Goal: Find specific page/section: Find specific page/section

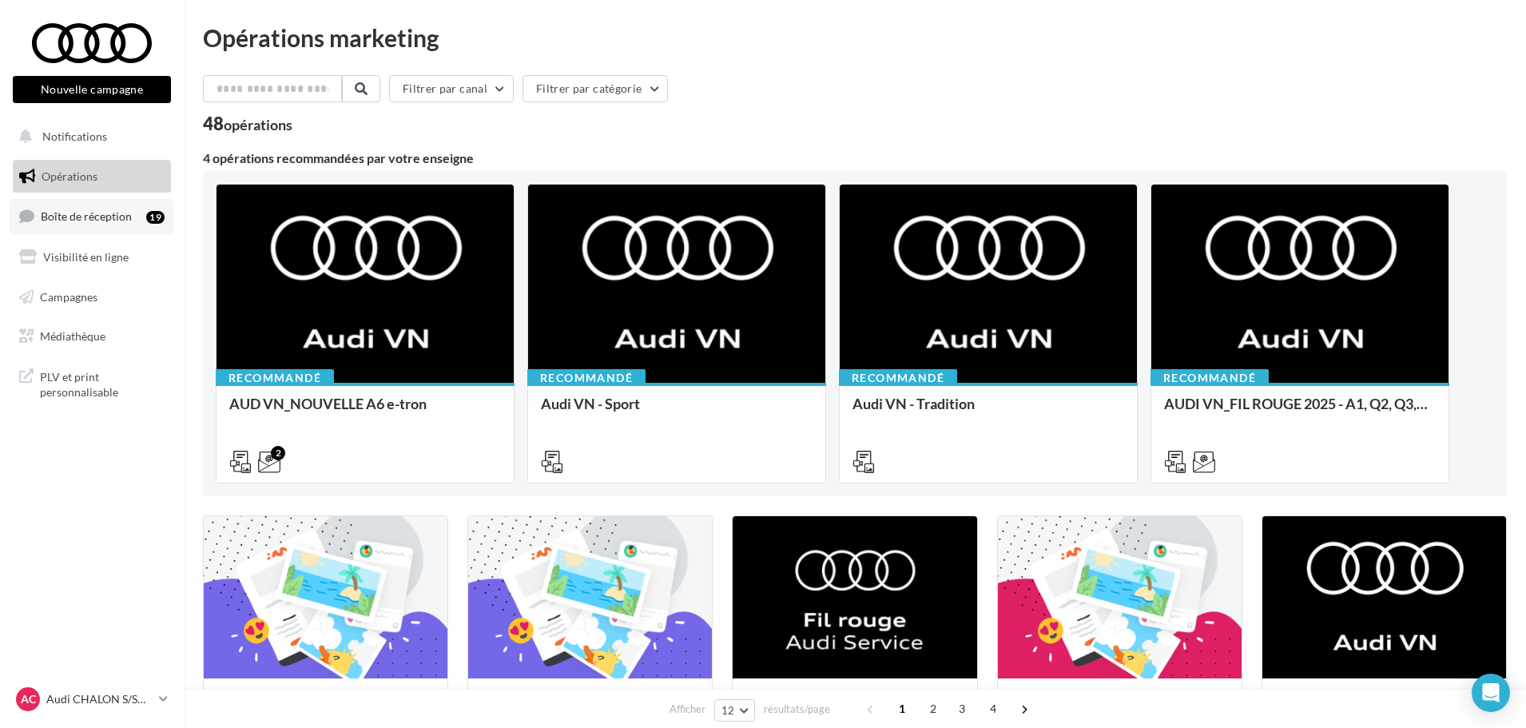
click at [96, 210] on span "Boîte de réception" at bounding box center [86, 216] width 91 height 14
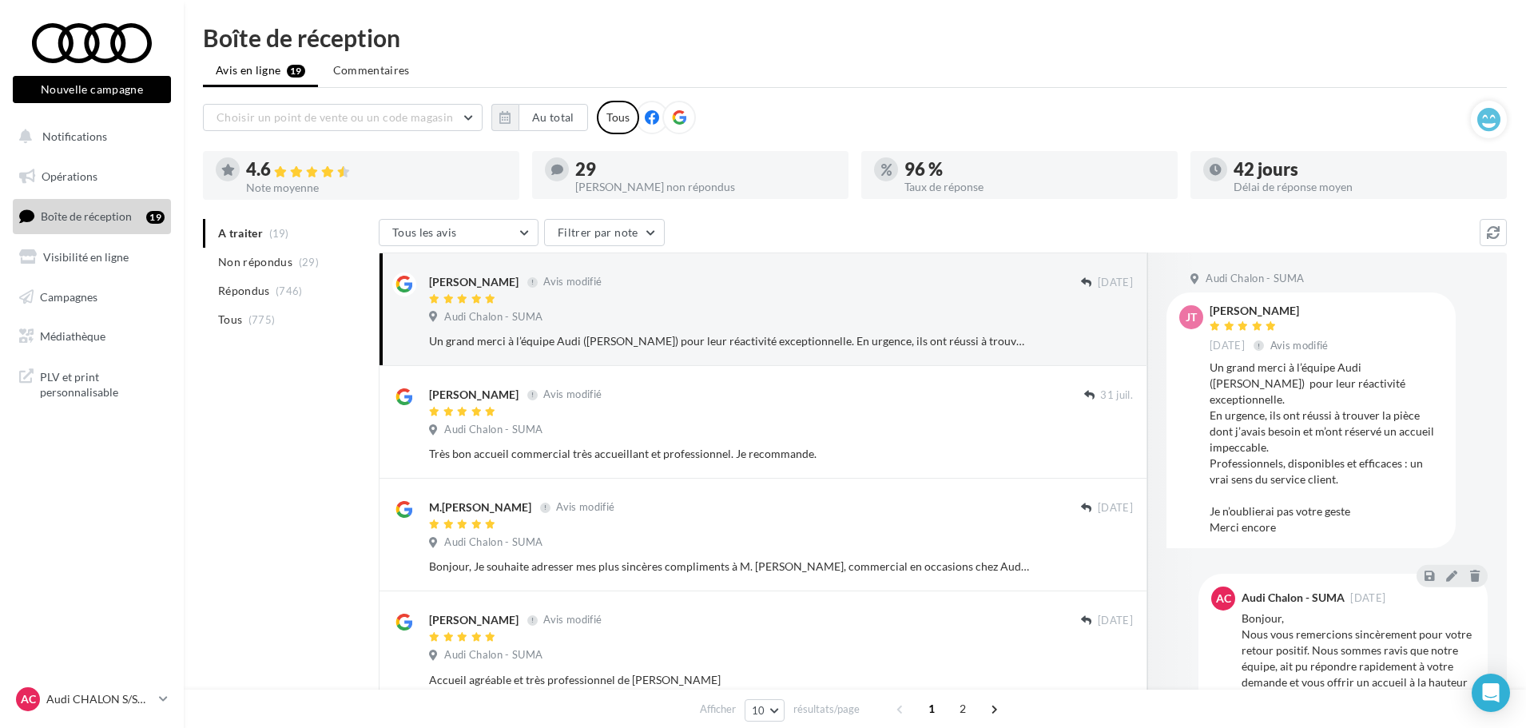
click at [686, 119] on div at bounding box center [680, 118] width 34 height 34
click at [558, 119] on button "Au total" at bounding box center [554, 117] width 70 height 27
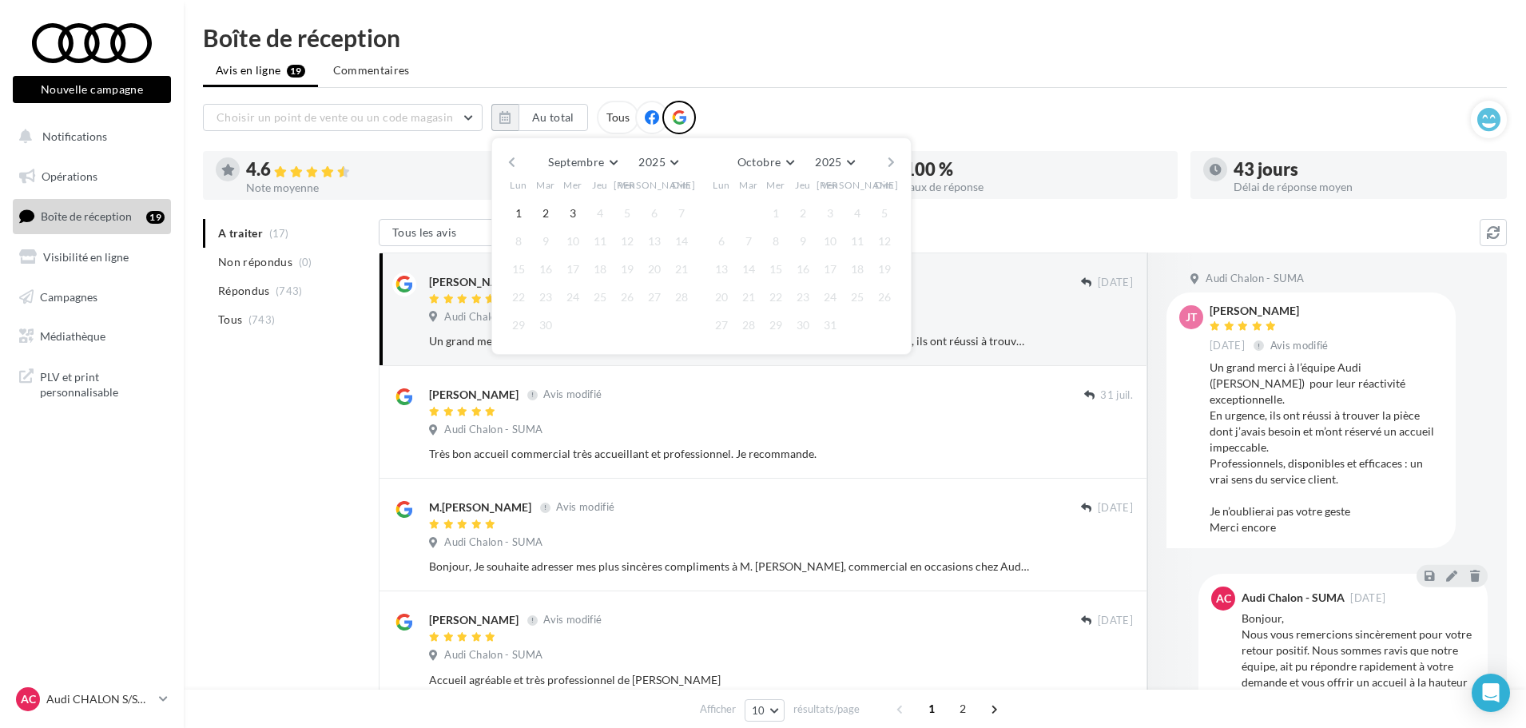
click at [508, 160] on button "button" at bounding box center [512, 162] width 14 height 22
click at [548, 210] on button "1" at bounding box center [546, 213] width 24 height 24
click at [892, 157] on button "button" at bounding box center [892, 162] width 14 height 22
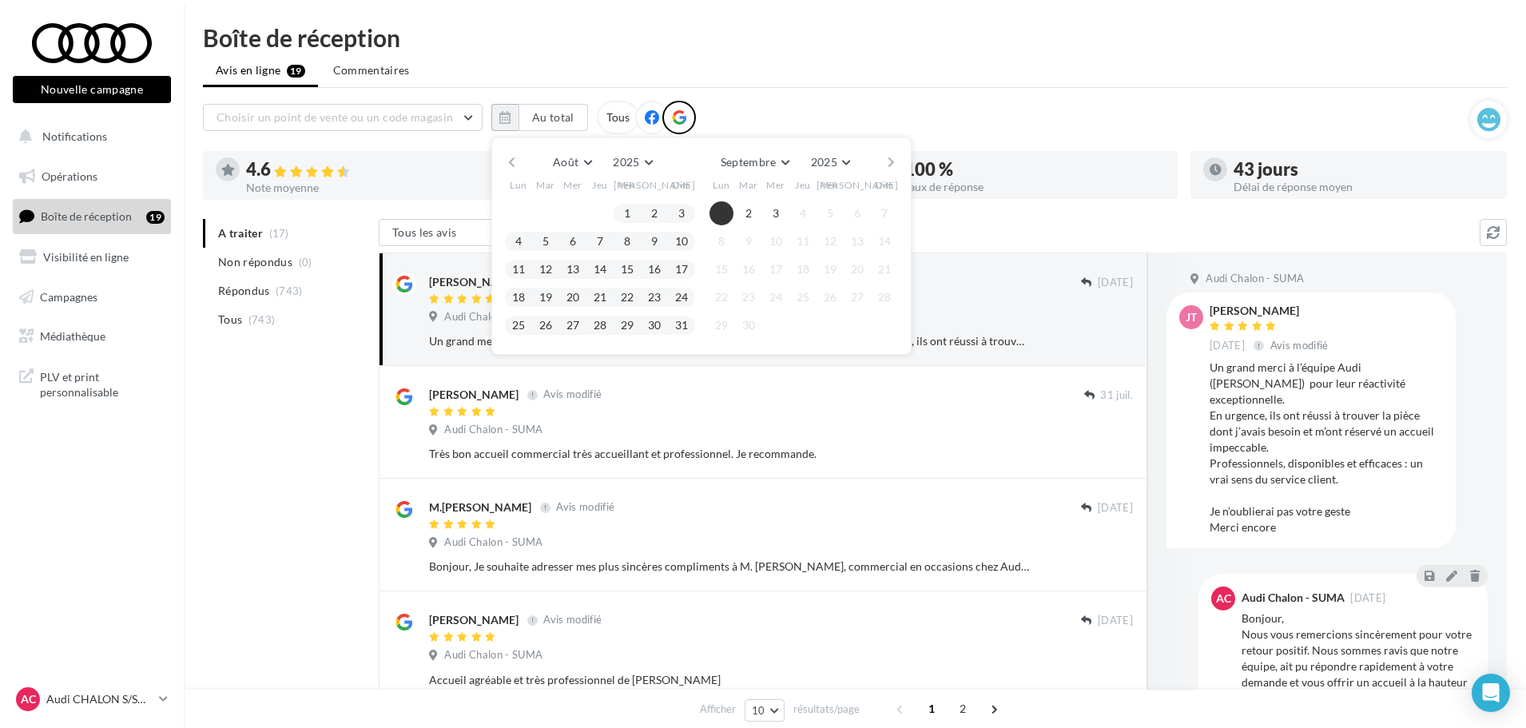
click at [721, 213] on button "1" at bounding box center [722, 213] width 24 height 24
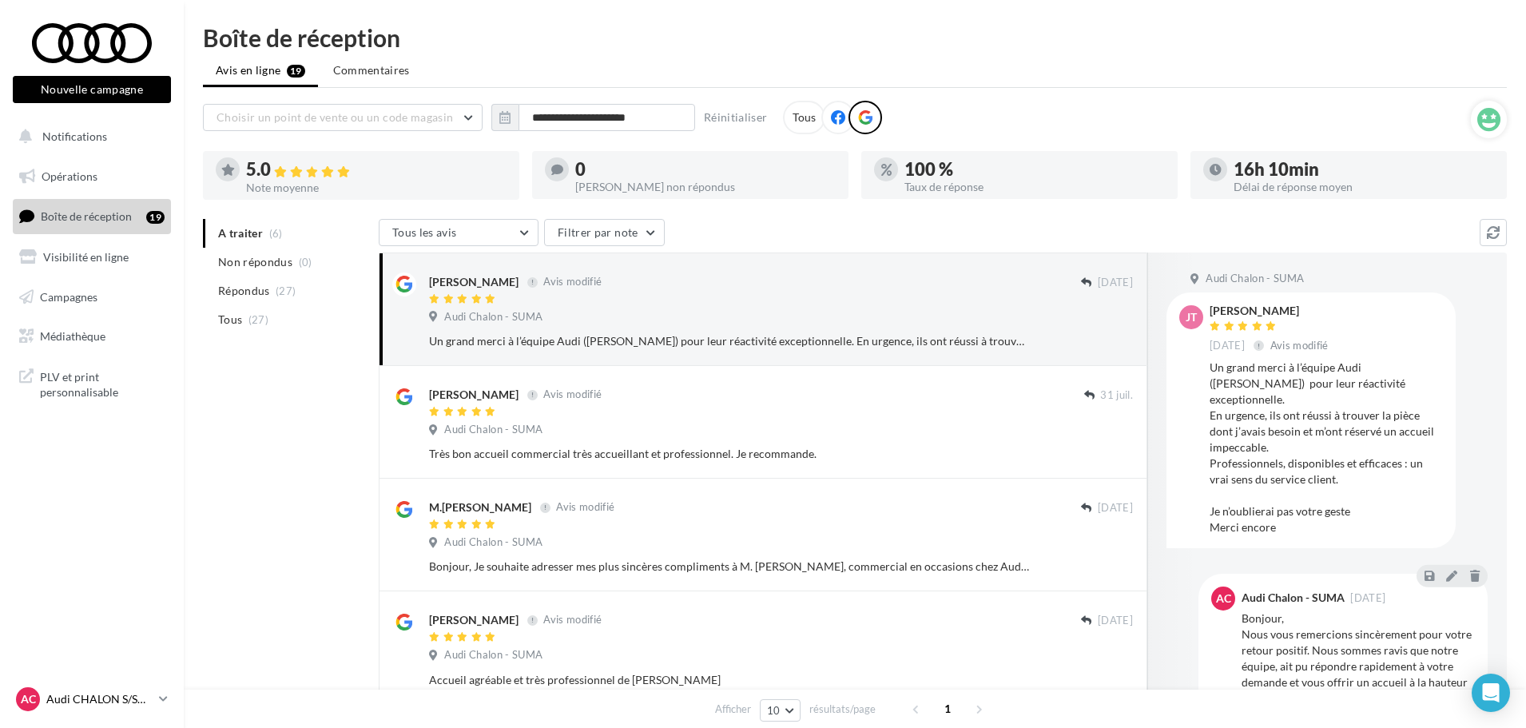
click at [161, 700] on icon at bounding box center [163, 699] width 9 height 14
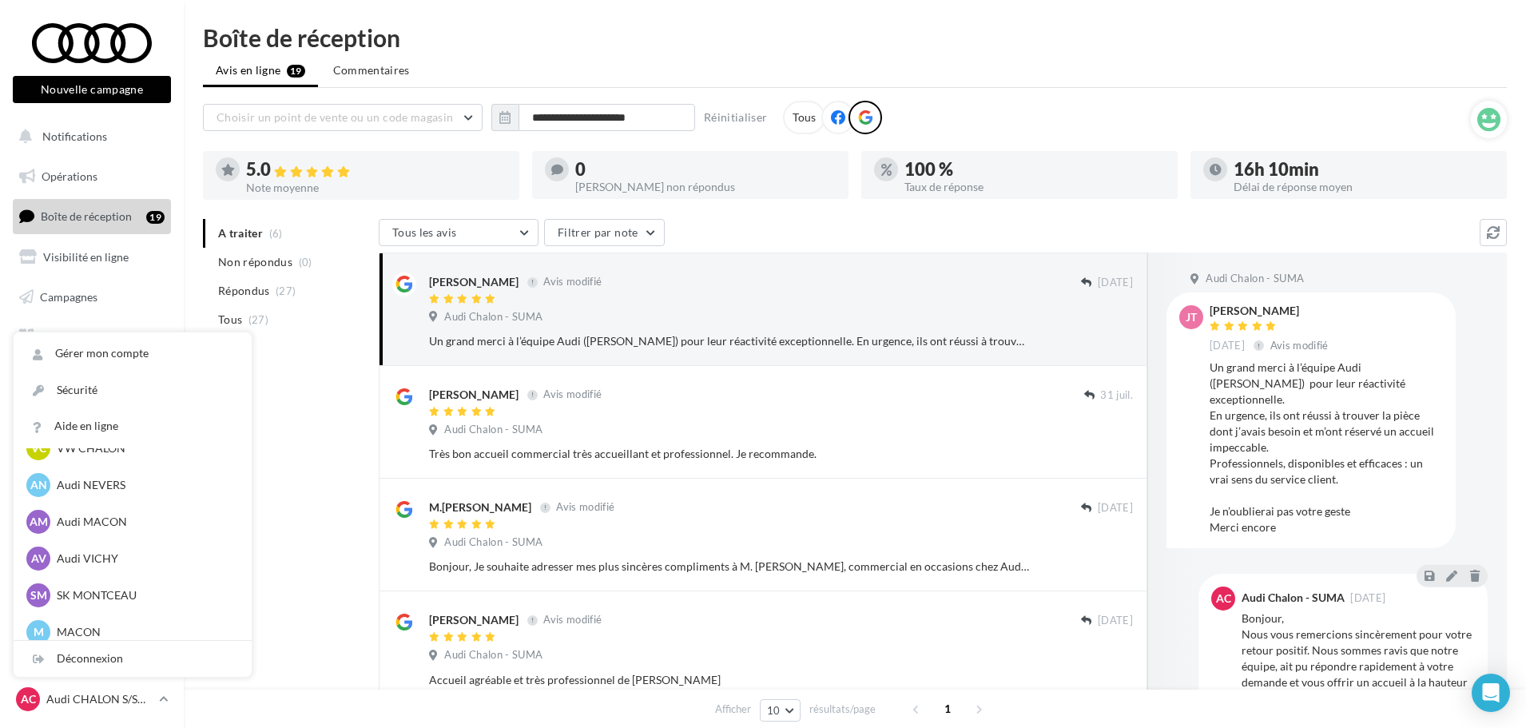
scroll to position [799, 0]
click at [131, 554] on p "Audi VICHY" at bounding box center [145, 558] width 176 height 16
